Goal: Information Seeking & Learning: Learn about a topic

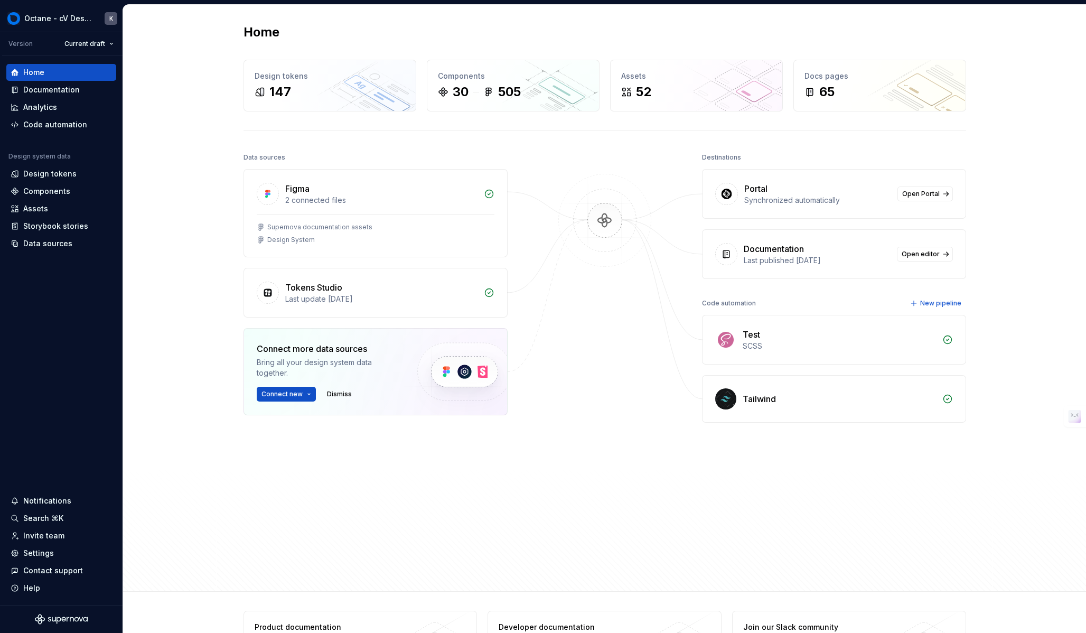
click at [357, 224] on div "Data sources Figma 2 connected files Supernova documentation assets Design Syst…" at bounding box center [376, 340] width 264 height 380
click at [565, 224] on div at bounding box center [605, 340] width 106 height 380
click at [561, 224] on div at bounding box center [605, 340] width 106 height 380
click at [68, 106] on div "Analytics" at bounding box center [61, 107] width 101 height 11
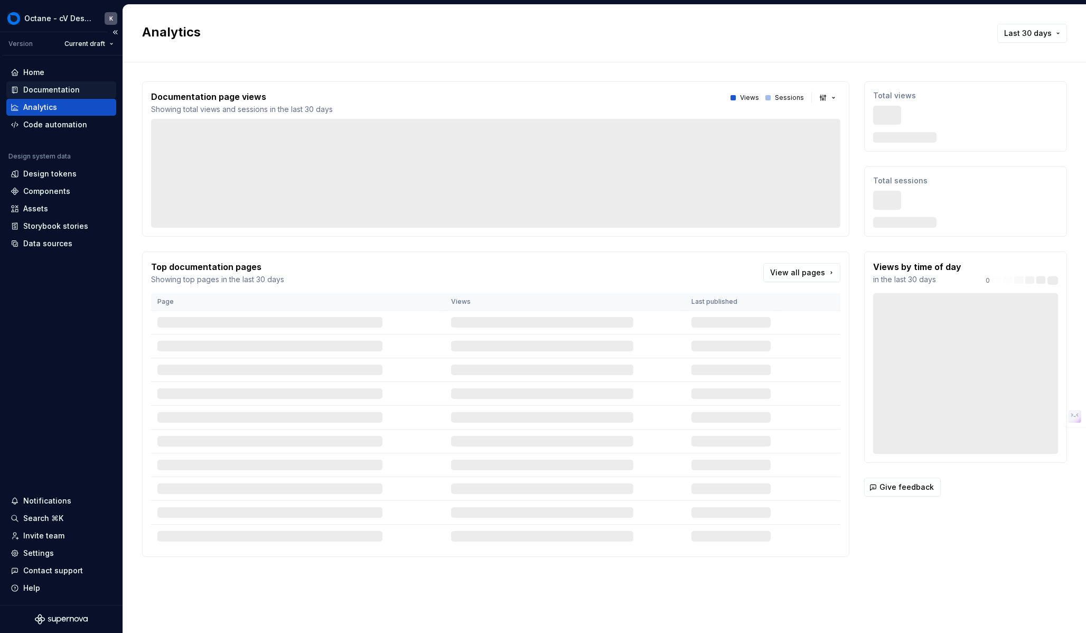
click at [66, 93] on div "Documentation" at bounding box center [51, 90] width 57 height 11
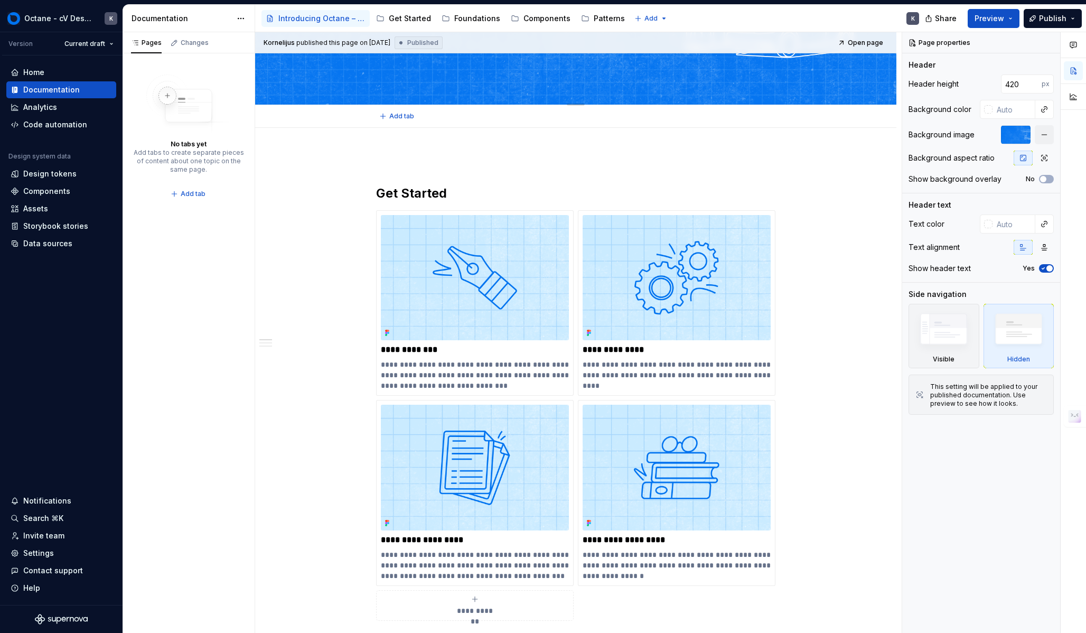
type textarea "*"
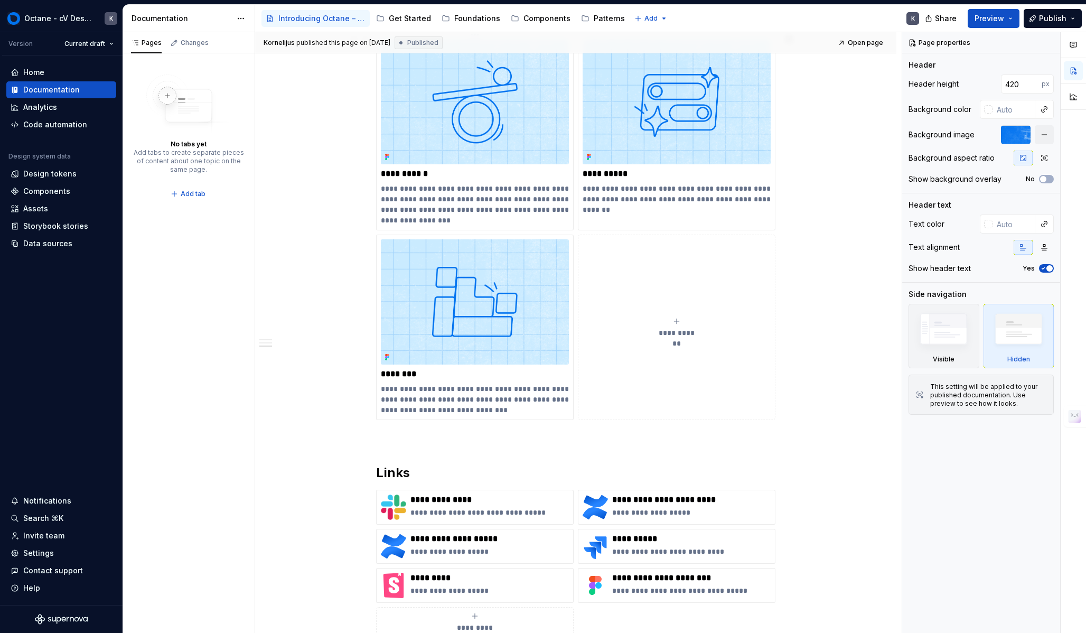
scroll to position [1059, 0]
